Goal: Task Accomplishment & Management: Manage account settings

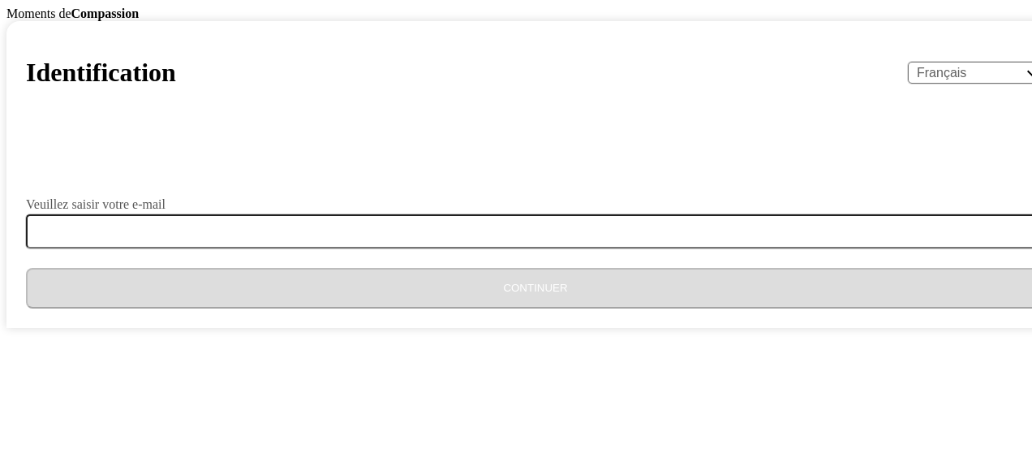
select select "fr"
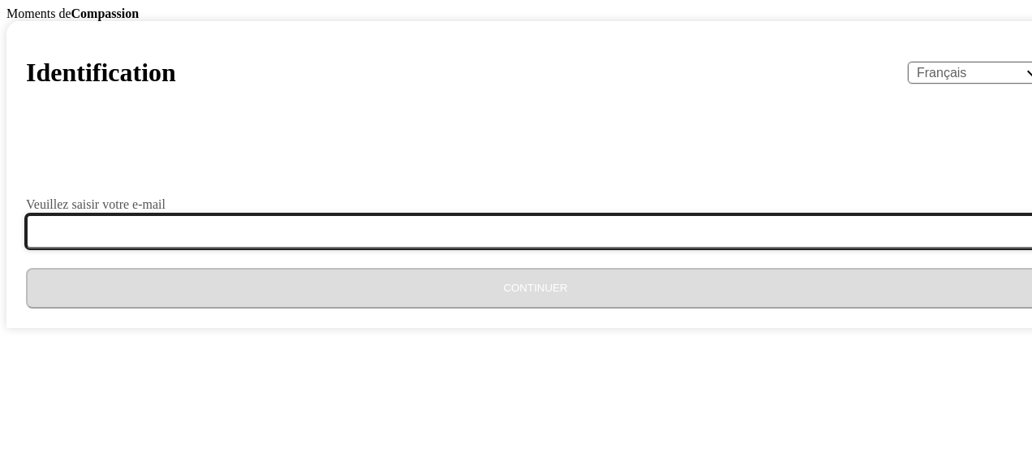
click at [405, 248] on input "Veuillez saisir votre e-mail" at bounding box center [545, 231] width 1038 height 34
type input "[EMAIL_ADDRESS][DOMAIN_NAME]"
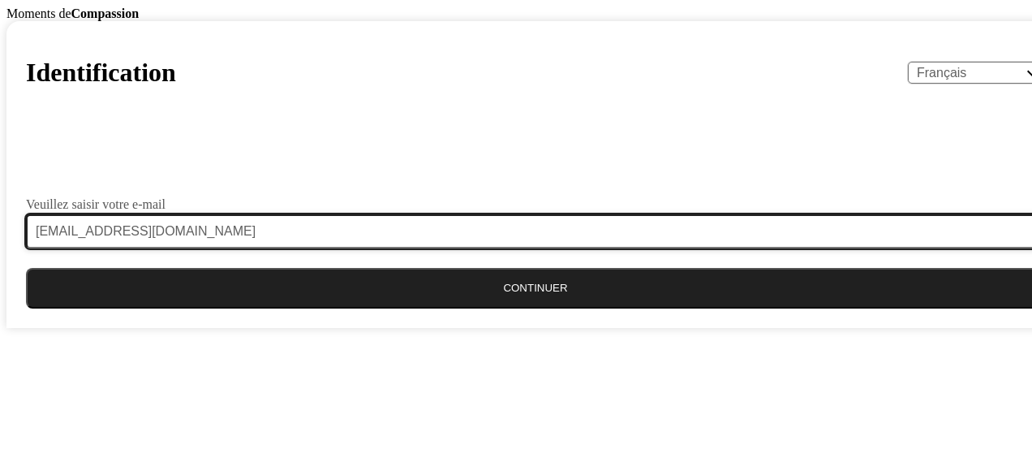
click at [26, 268] on button "Continuer" at bounding box center [535, 288] width 1019 height 41
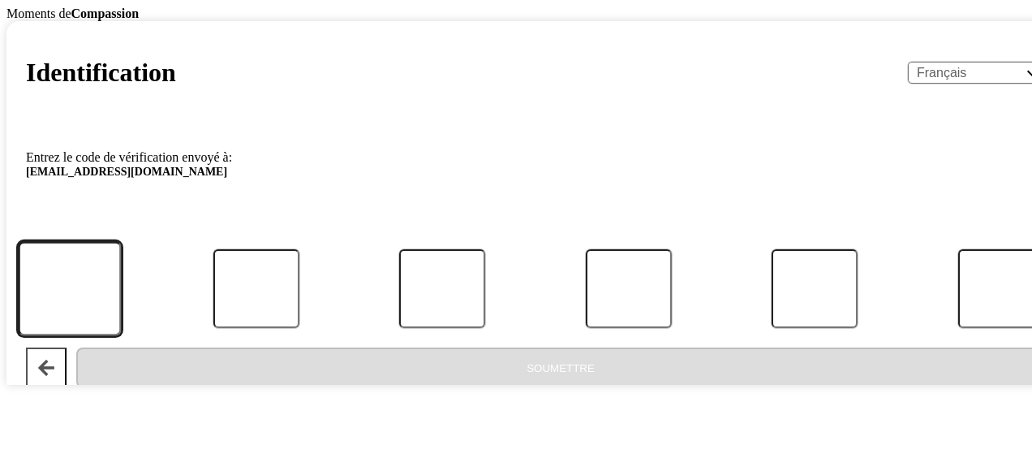
click at [121, 336] on input "Code" at bounding box center [69, 288] width 103 height 95
type input "3"
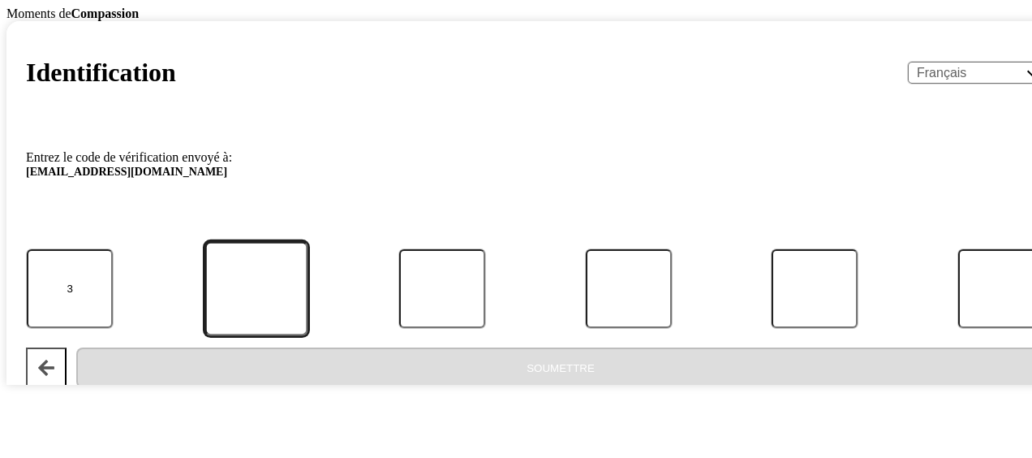
type input "2"
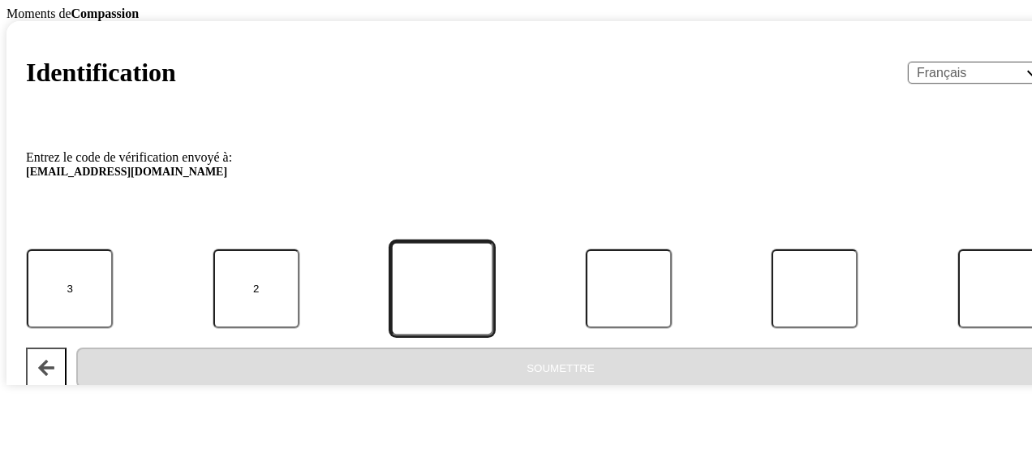
type input "5"
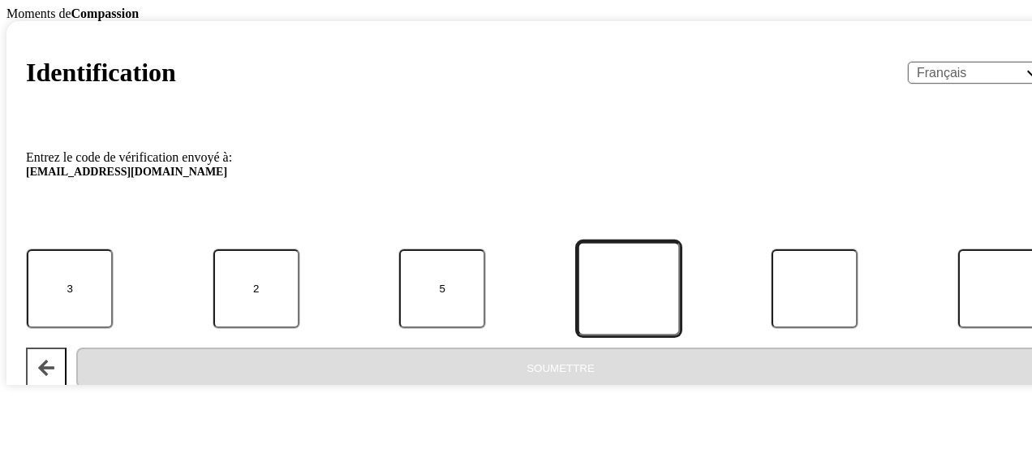
type input "1"
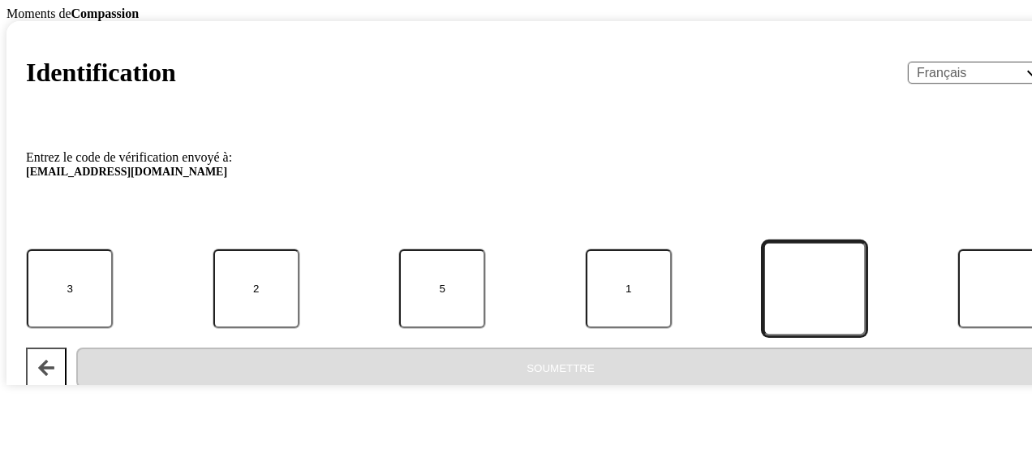
type input "7"
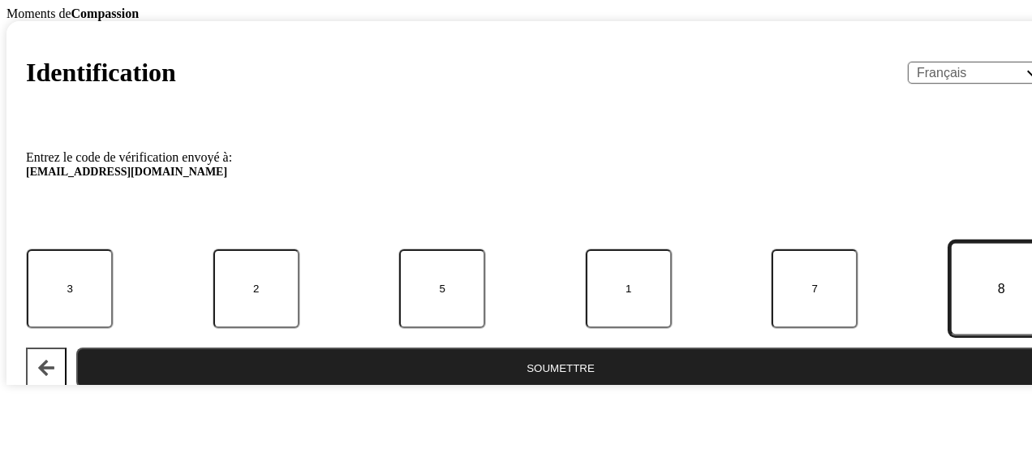
type input "8"
click at [76, 347] on button "Soumettre" at bounding box center [560, 367] width 969 height 41
